Goal: Task Accomplishment & Management: Complete application form

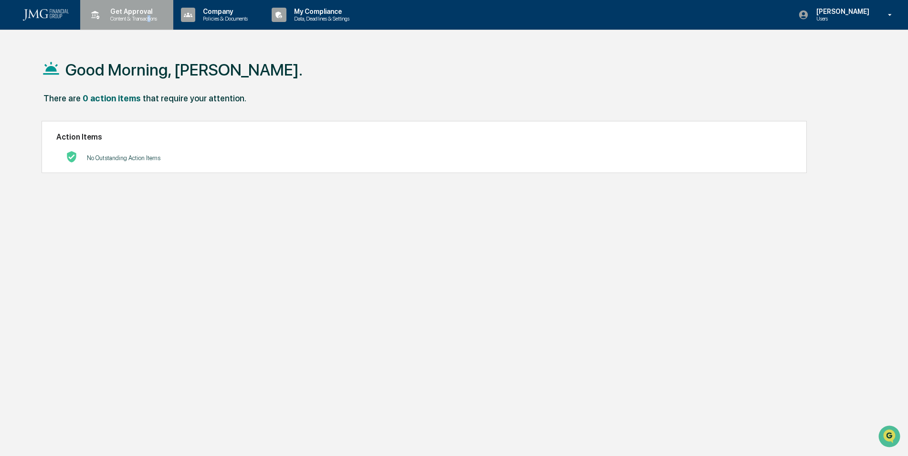
click at [150, 21] on p "Content & Transactions" at bounding box center [132, 18] width 59 height 7
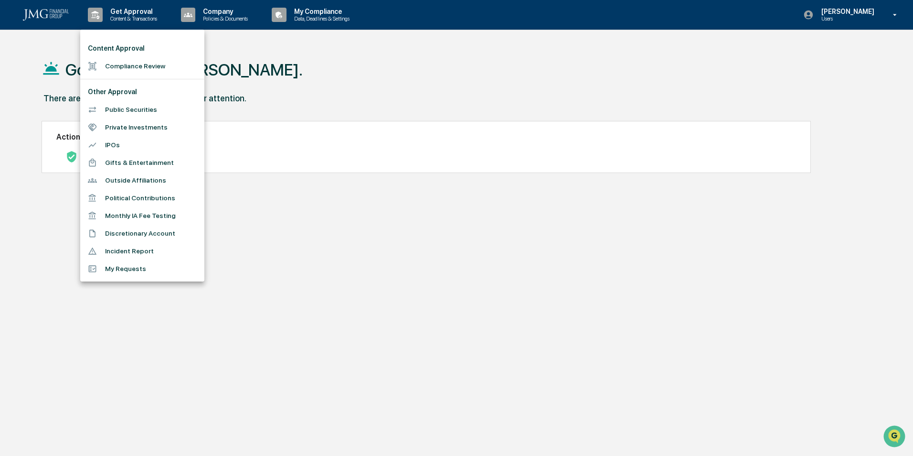
click at [299, 15] on div at bounding box center [456, 228] width 913 height 456
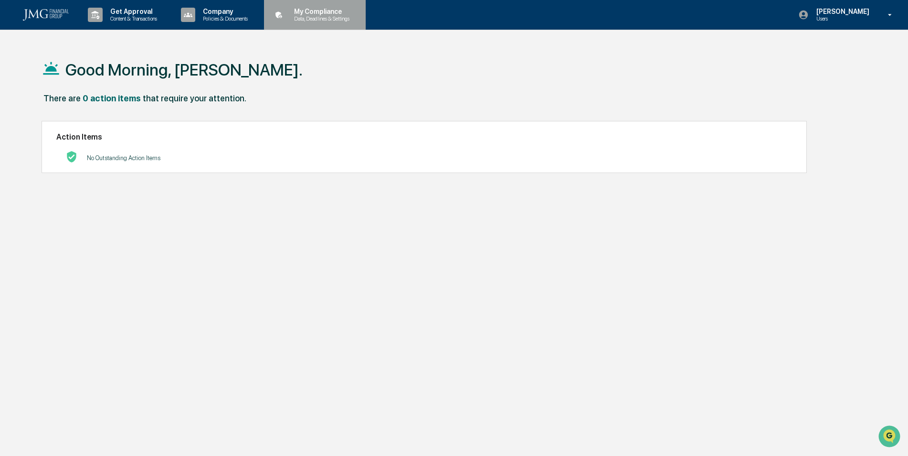
click at [301, 21] on p "Data, Deadlines & Settings" at bounding box center [320, 18] width 68 height 7
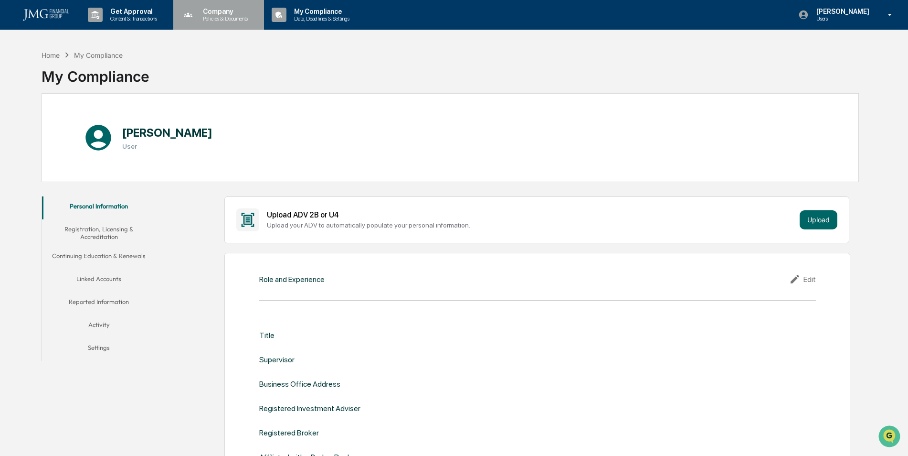
click at [229, 16] on p "Policies & Documents" at bounding box center [223, 18] width 57 height 7
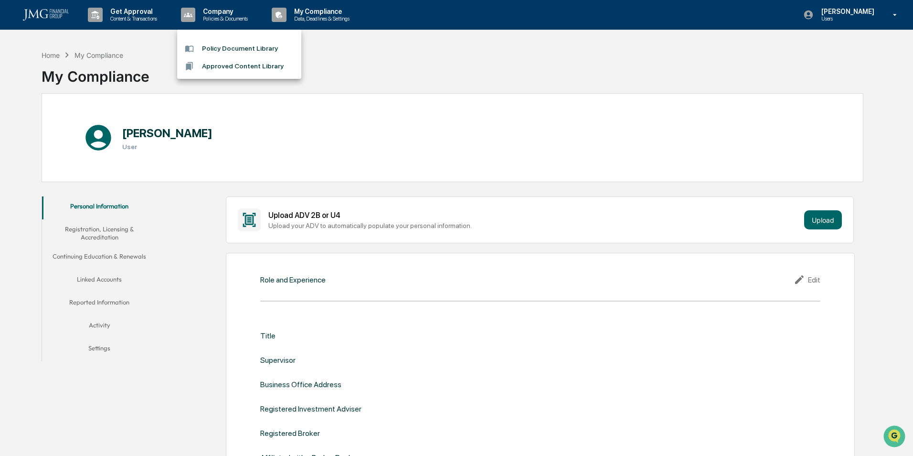
click at [118, 14] on div at bounding box center [456, 228] width 913 height 456
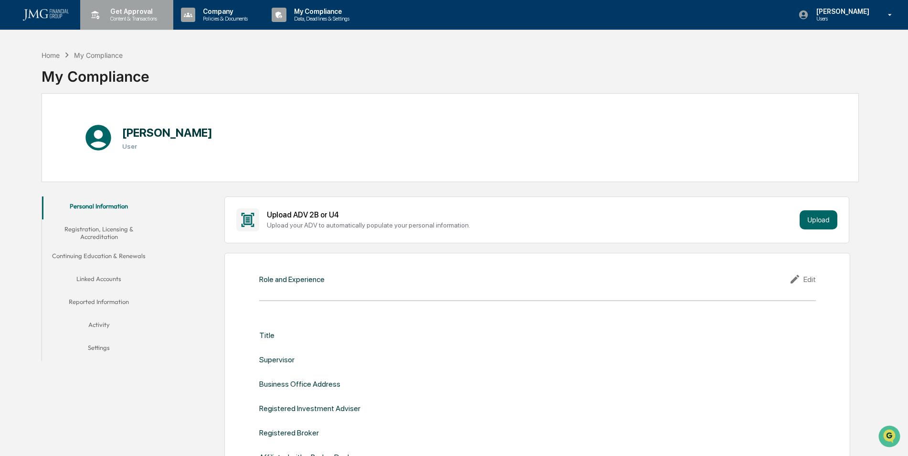
click at [120, 14] on p "Get Approval" at bounding box center [132, 12] width 59 height 8
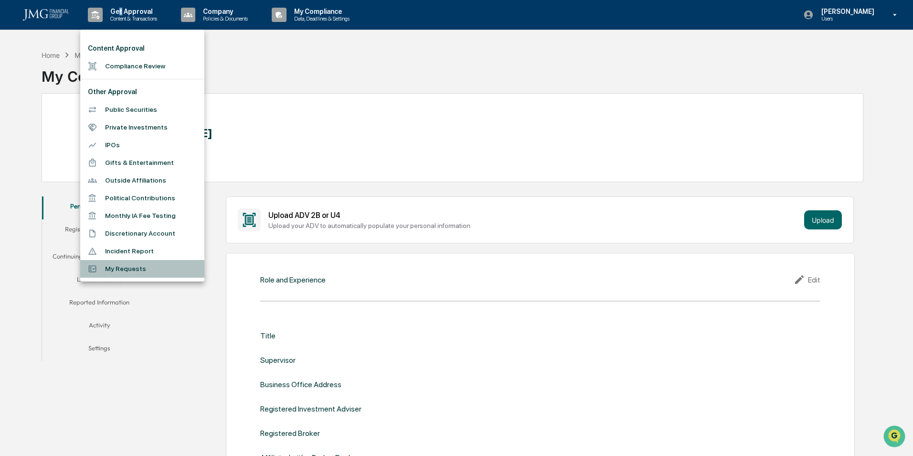
click at [136, 266] on li "My Requests" at bounding box center [142, 269] width 124 height 18
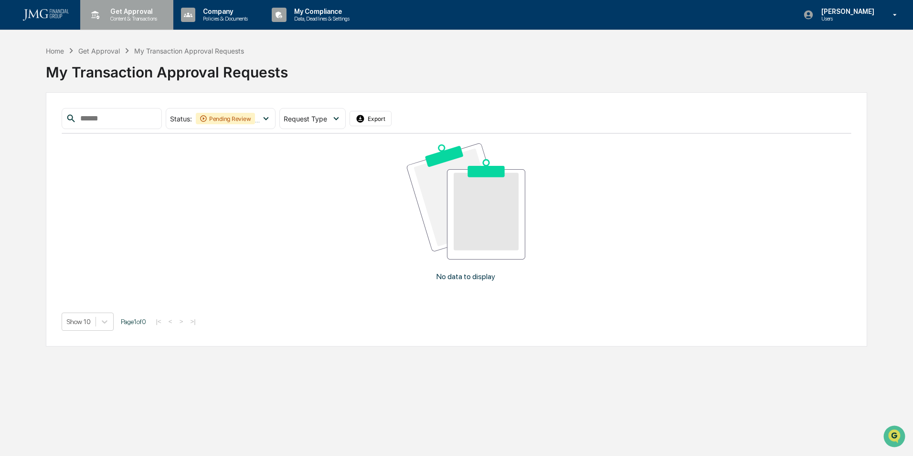
click at [127, 20] on p "Content & Transactions" at bounding box center [132, 18] width 59 height 7
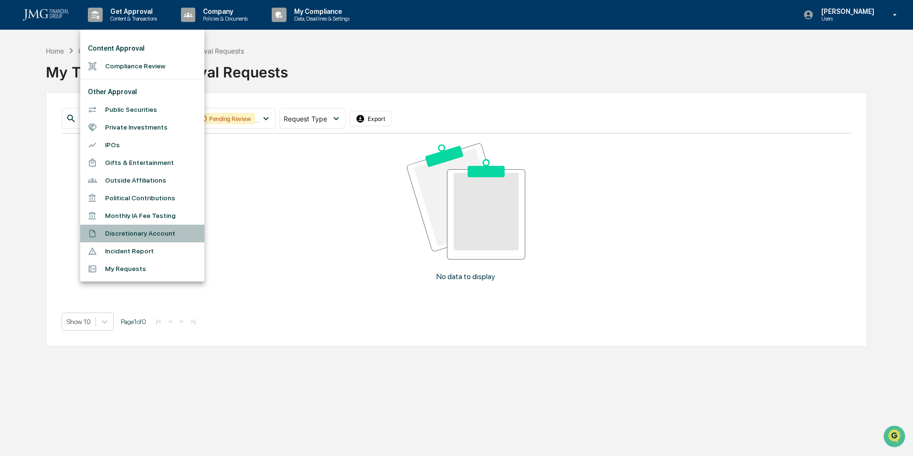
click at [145, 240] on li "Discretionary Account" at bounding box center [142, 233] width 124 height 18
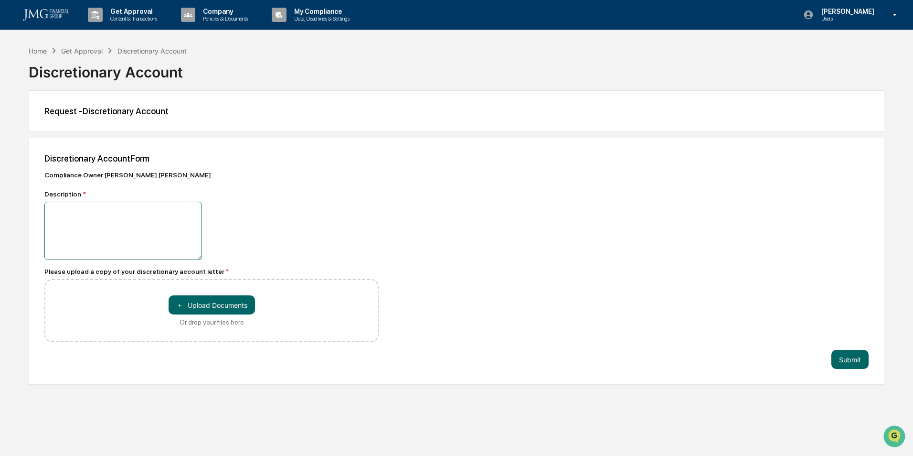
click at [147, 242] on textarea at bounding box center [123, 230] width 158 height 58
click at [157, 223] on textarea "**********" at bounding box center [123, 230] width 158 height 58
type textarea "**********"
click at [235, 303] on button "＋ Upload Documents" at bounding box center [212, 304] width 86 height 19
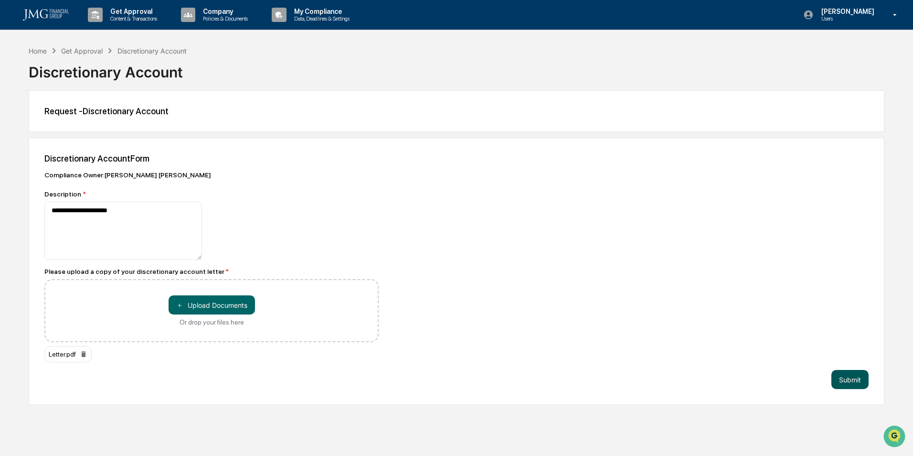
click at [840, 376] on button "Submit" at bounding box center [849, 379] width 37 height 19
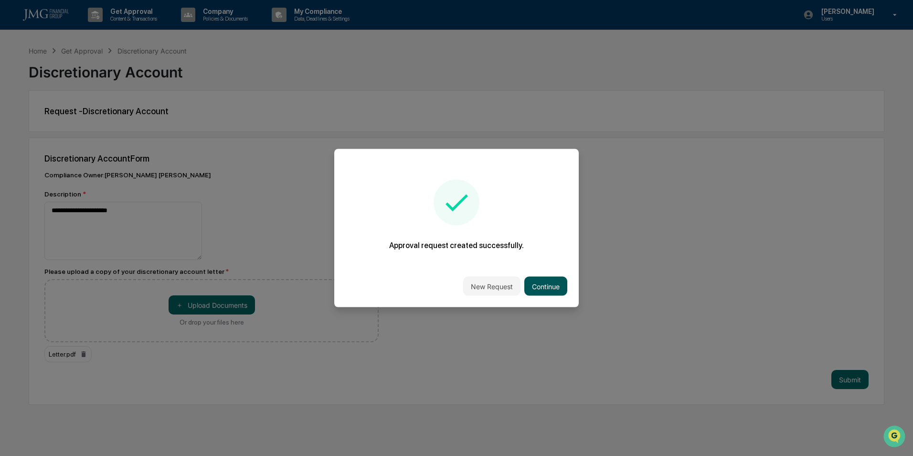
click at [556, 285] on button "Continue" at bounding box center [545, 285] width 43 height 19
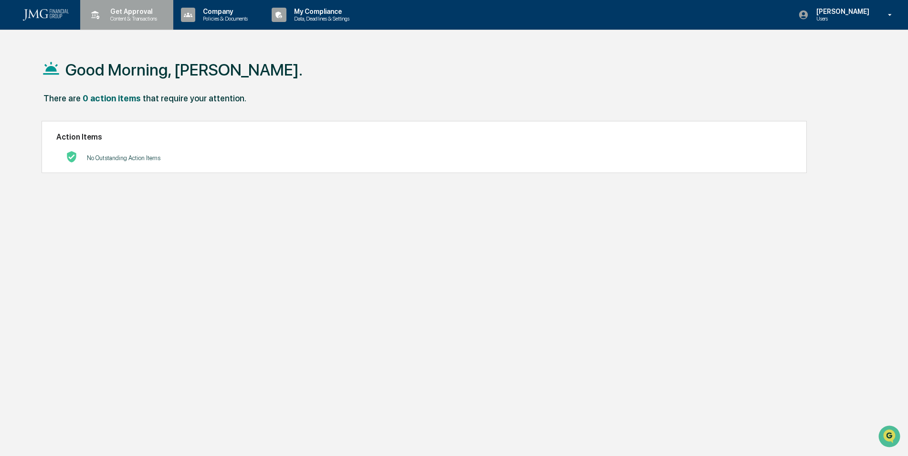
click at [128, 20] on p "Content & Transactions" at bounding box center [132, 18] width 59 height 7
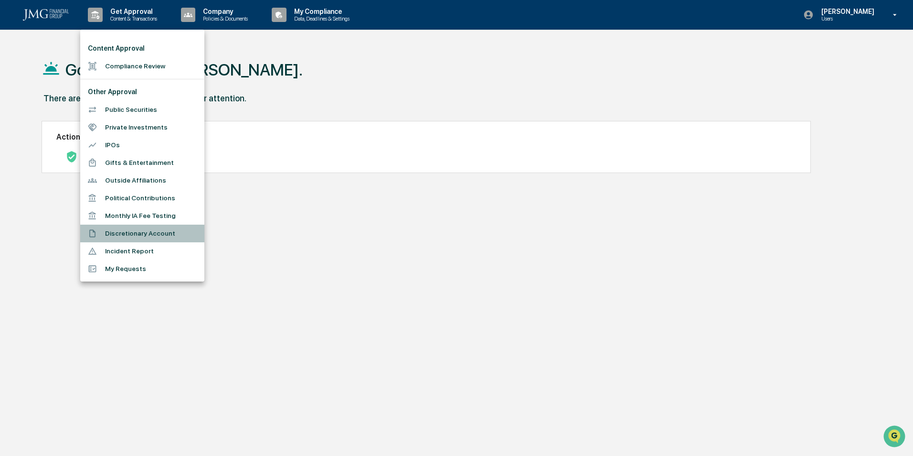
click at [105, 235] on div at bounding box center [96, 233] width 17 height 9
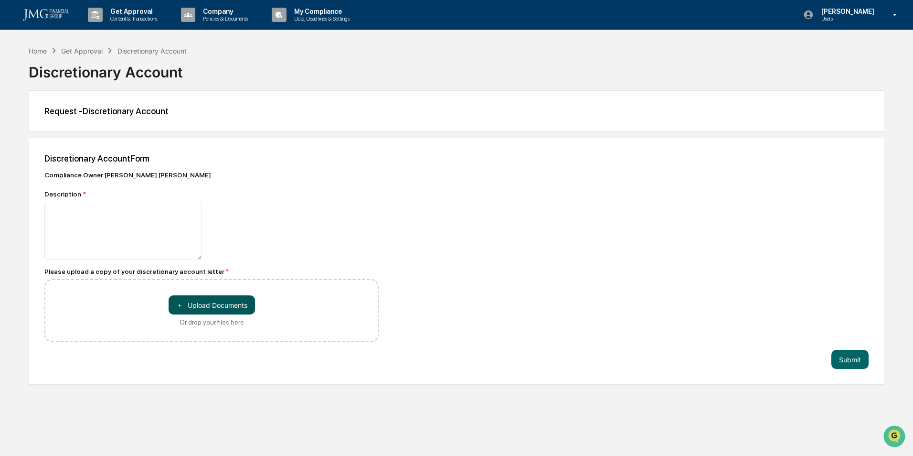
click at [224, 303] on button "＋ Upload Documents" at bounding box center [212, 304] width 86 height 19
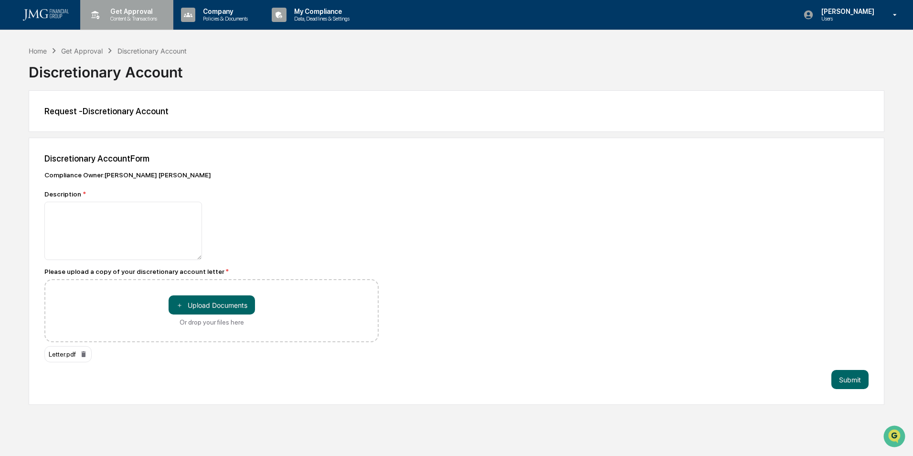
click at [155, 15] on p "Content & Transactions" at bounding box center [132, 18] width 59 height 7
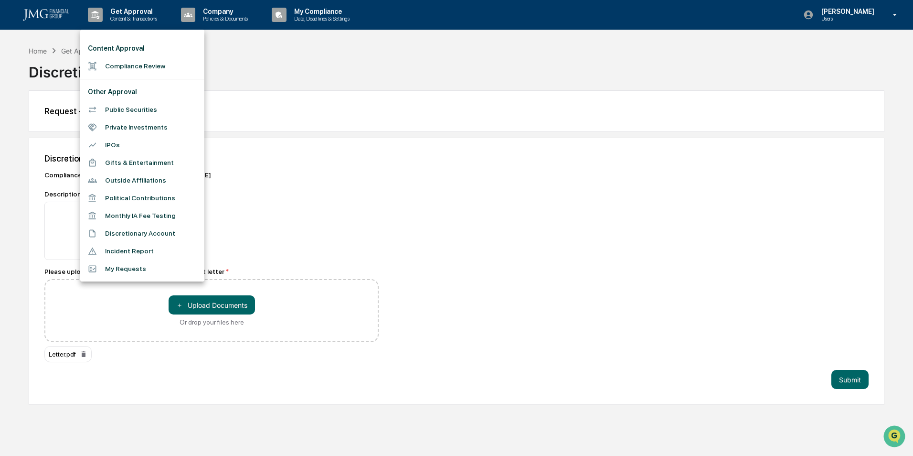
click at [297, 81] on div at bounding box center [456, 228] width 913 height 456
